Goal: Task Accomplishment & Management: Use online tool/utility

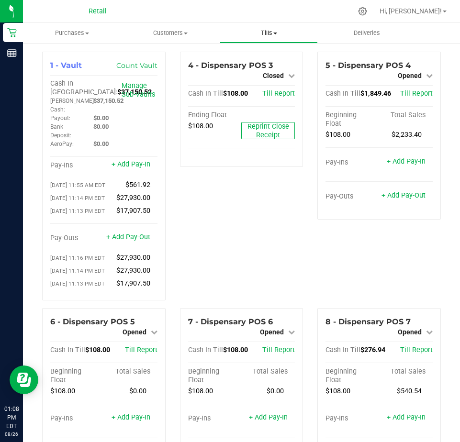
scroll to position [1013, 0]
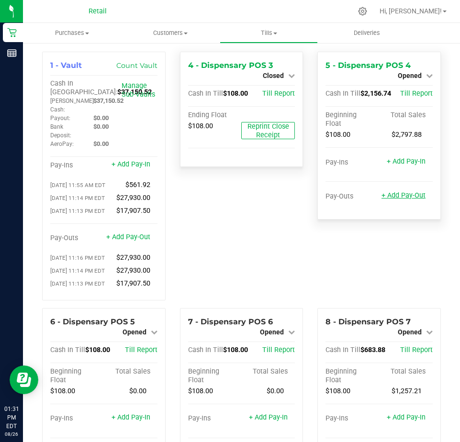
click at [387, 196] on link "+ Add Pay-Out" at bounding box center [403, 195] width 44 height 8
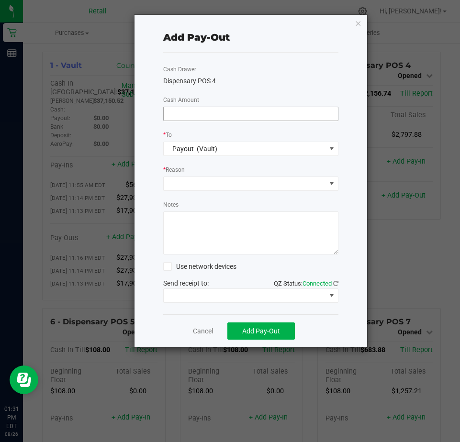
click at [181, 115] on input at bounding box center [251, 113] width 174 height 13
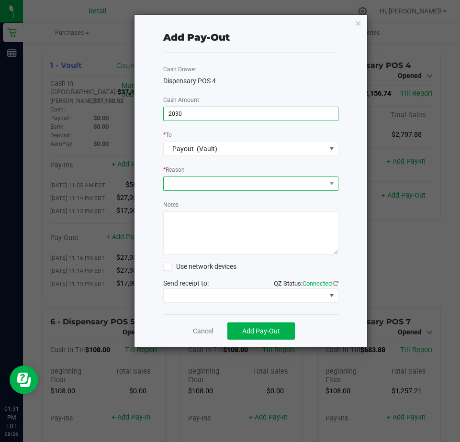
type input "$2,030.00"
click at [182, 189] on span at bounding box center [245, 183] width 162 height 13
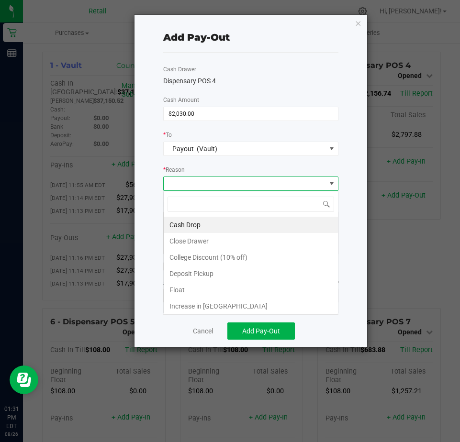
scroll to position [14, 175]
click at [188, 227] on li "Cash Drop" at bounding box center [251, 225] width 174 height 16
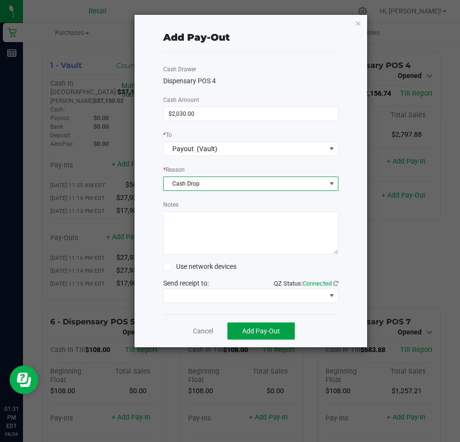
click at [249, 334] on span "Add Pay-Out" at bounding box center [261, 331] width 38 height 8
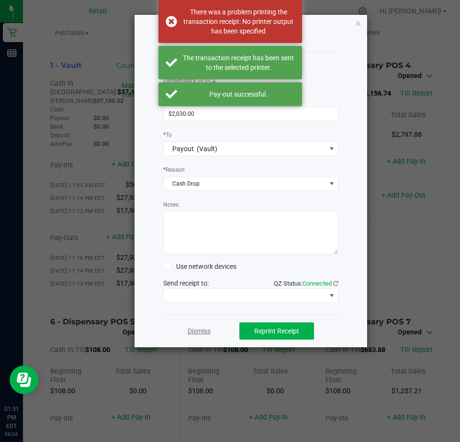
click at [208, 332] on link "Dismiss" at bounding box center [199, 331] width 23 height 10
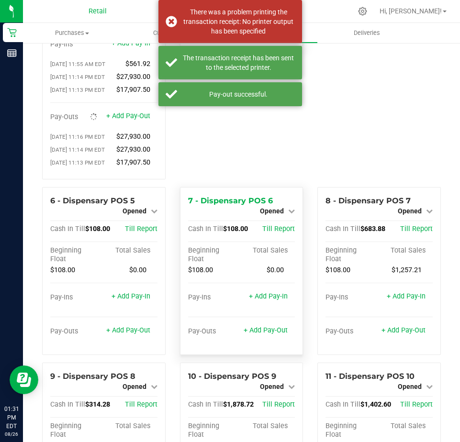
scroll to position [144, 0]
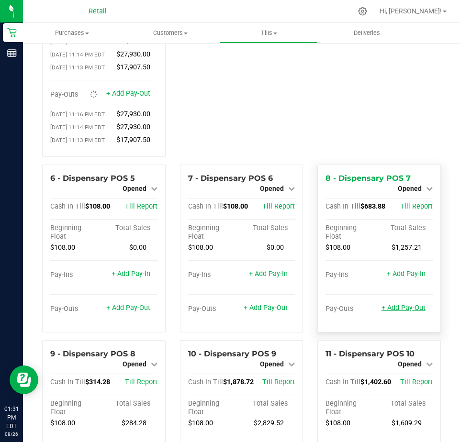
click at [404, 312] on link "+ Add Pay-Out" at bounding box center [403, 308] width 44 height 8
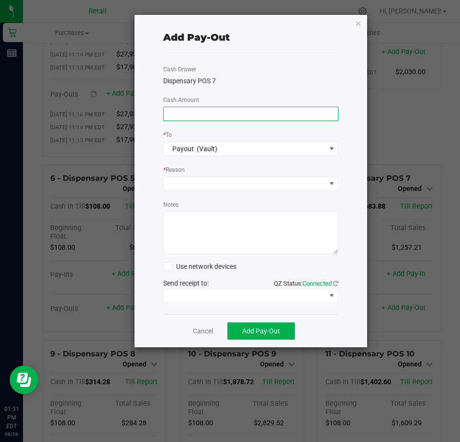
click at [176, 117] on input at bounding box center [251, 113] width 174 height 13
type input "$620.00"
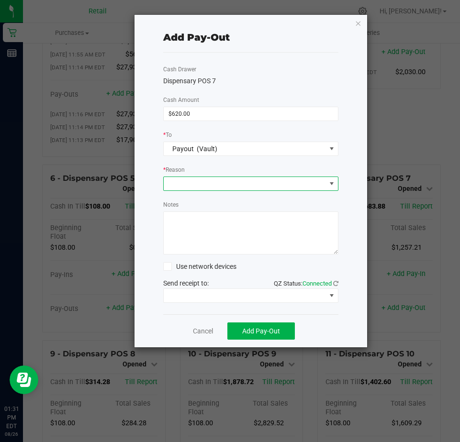
click at [194, 184] on span at bounding box center [245, 183] width 162 height 13
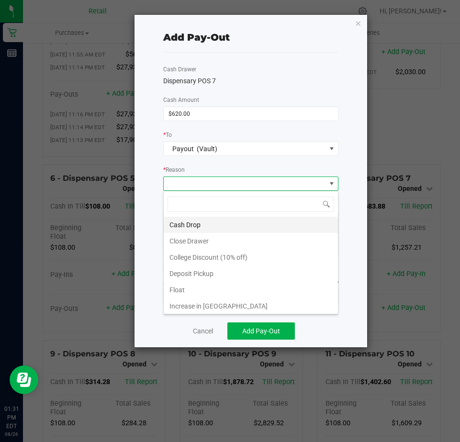
scroll to position [14, 175]
click at [185, 225] on li "Cash Drop" at bounding box center [251, 225] width 174 height 16
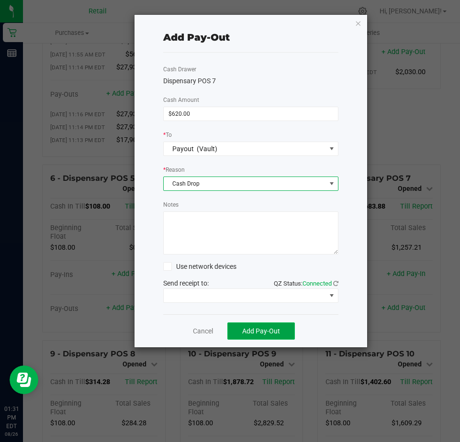
click at [249, 330] on span "Add Pay-Out" at bounding box center [261, 331] width 38 height 8
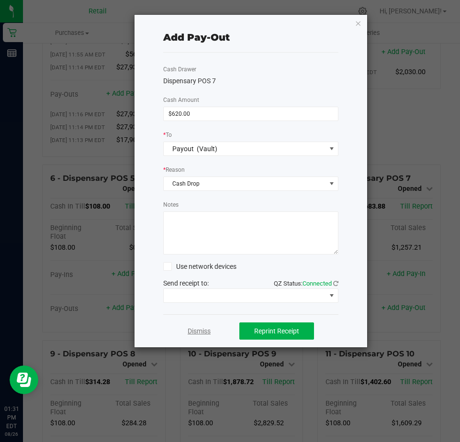
click at [200, 332] on link "Dismiss" at bounding box center [199, 331] width 23 height 10
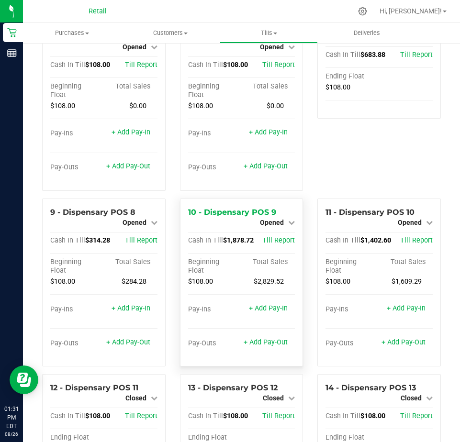
scroll to position [287, 0]
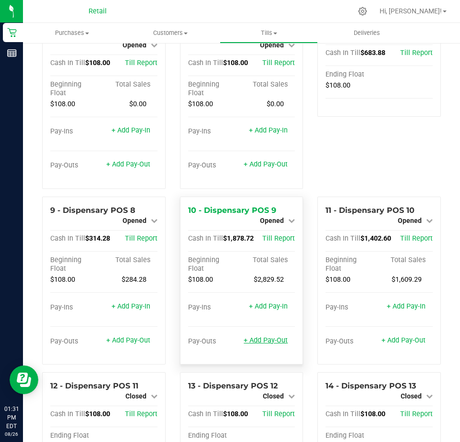
click at [253, 344] on link "+ Add Pay-Out" at bounding box center [265, 340] width 44 height 8
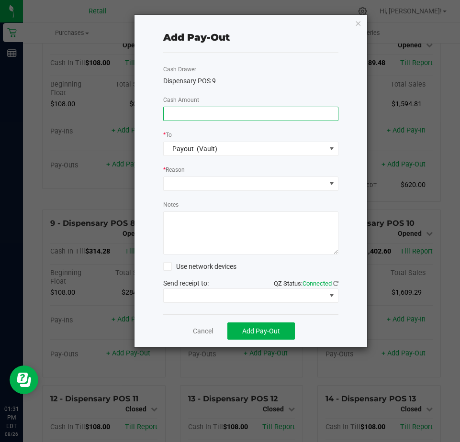
click at [184, 117] on input at bounding box center [251, 113] width 174 height 13
type input "$1,770.00"
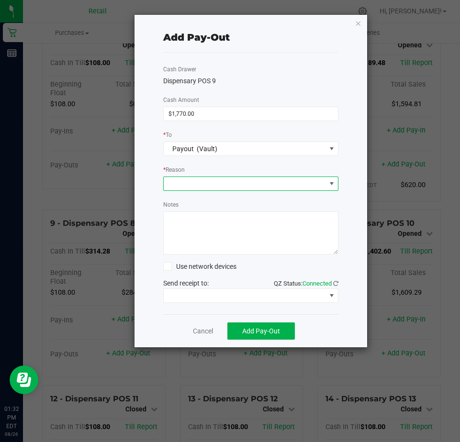
click at [184, 189] on span at bounding box center [245, 183] width 162 height 13
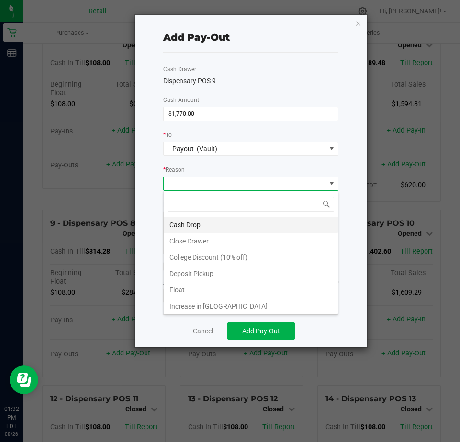
scroll to position [14, 175]
click at [186, 225] on li "Cash Drop" at bounding box center [251, 225] width 174 height 16
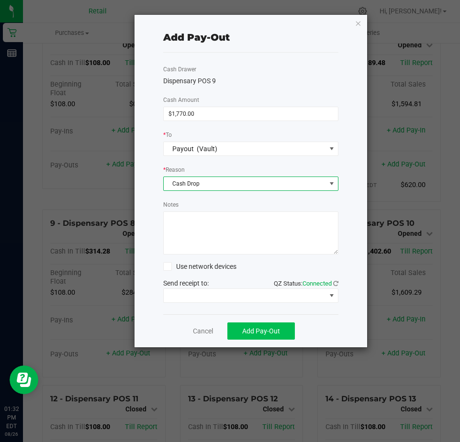
scroll to position [278, 0]
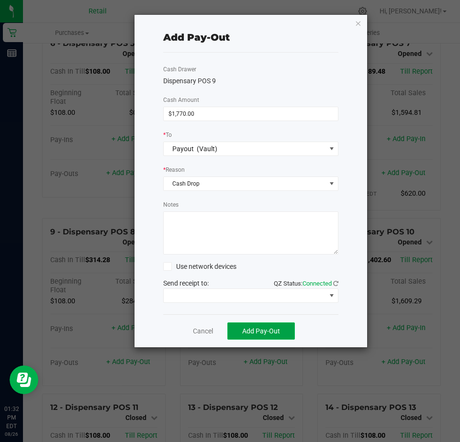
click at [259, 337] on button "Add Pay-Out" at bounding box center [260, 330] width 67 height 17
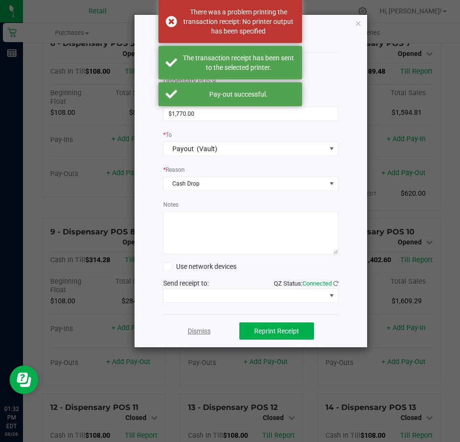
click at [194, 332] on link "Dismiss" at bounding box center [199, 331] width 23 height 10
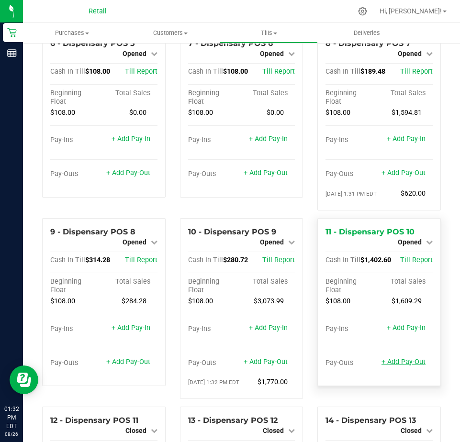
click at [386, 366] on link "+ Add Pay-Out" at bounding box center [403, 362] width 44 height 8
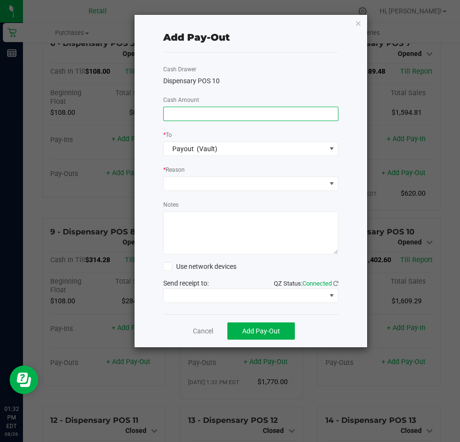
click at [179, 113] on input at bounding box center [251, 113] width 174 height 13
type input "$1,350.00"
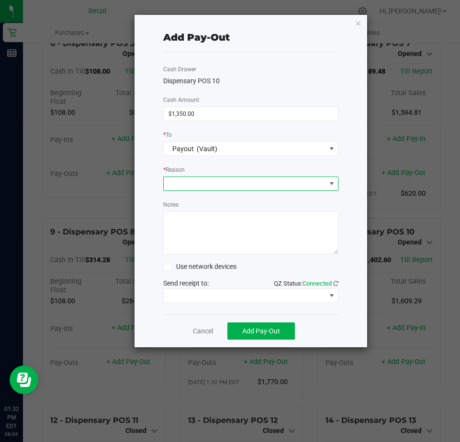
click at [192, 188] on span at bounding box center [245, 183] width 162 height 13
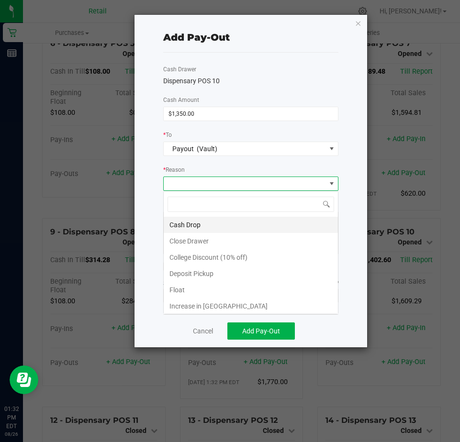
scroll to position [14, 175]
click at [193, 226] on li "Cash Drop" at bounding box center [251, 225] width 174 height 16
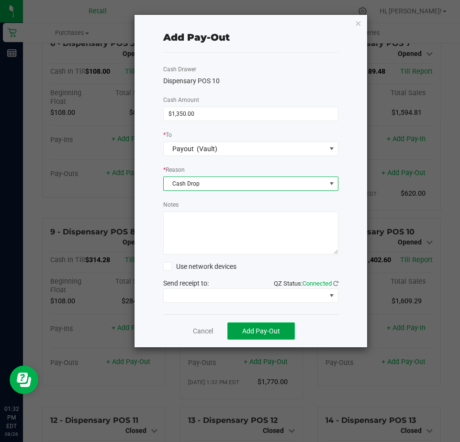
click at [256, 329] on span "Add Pay-Out" at bounding box center [261, 331] width 38 height 8
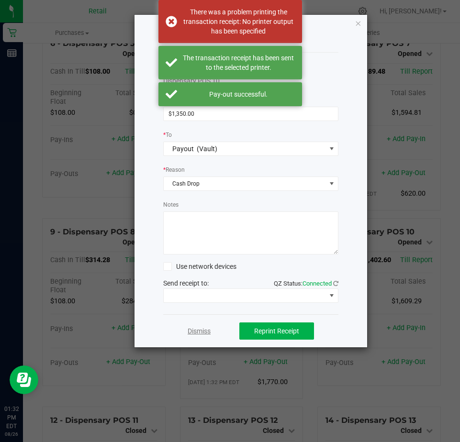
click at [198, 331] on link "Dismiss" at bounding box center [199, 331] width 23 height 10
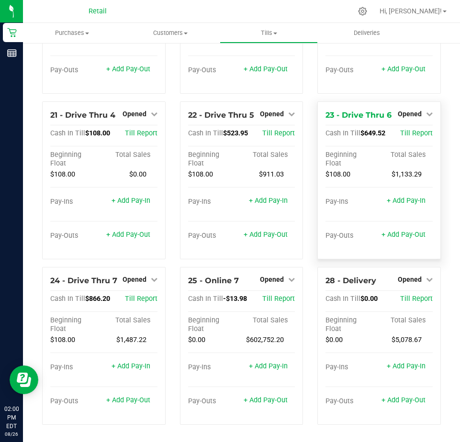
scroll to position [1070, 0]
